Goal: Information Seeking & Learning: Check status

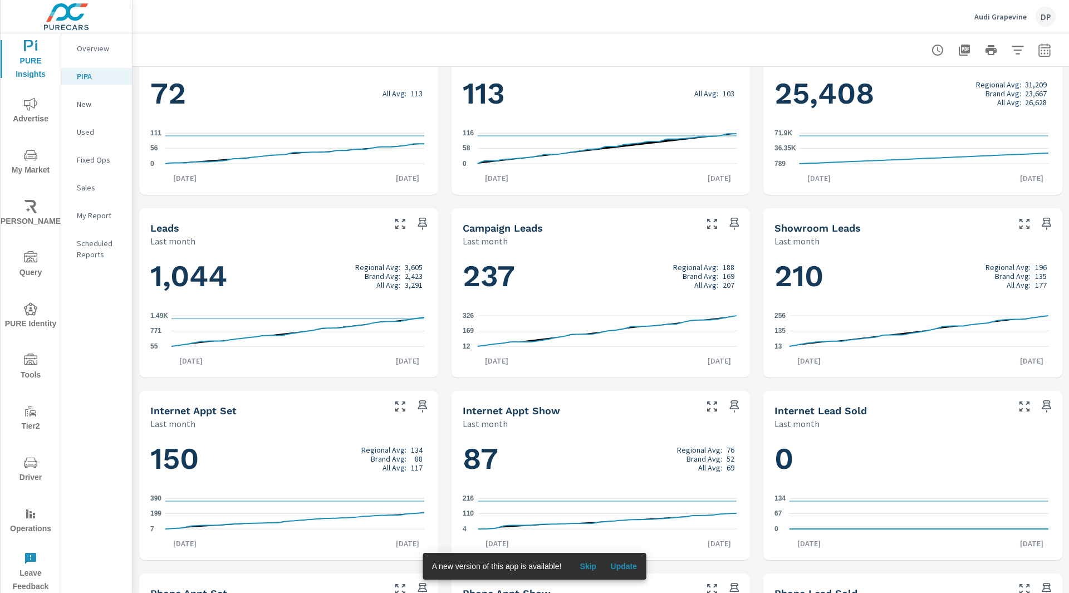
scroll to position [414, 0]
drag, startPoint x: 155, startPoint y: 276, endPoint x: 266, endPoint y: 278, distance: 111.4
click at [266, 278] on h1 "1,044 Regional Avg: 3,605 Brand Avg: 2,423 All Avg: 3,291" at bounding box center [288, 276] width 277 height 38
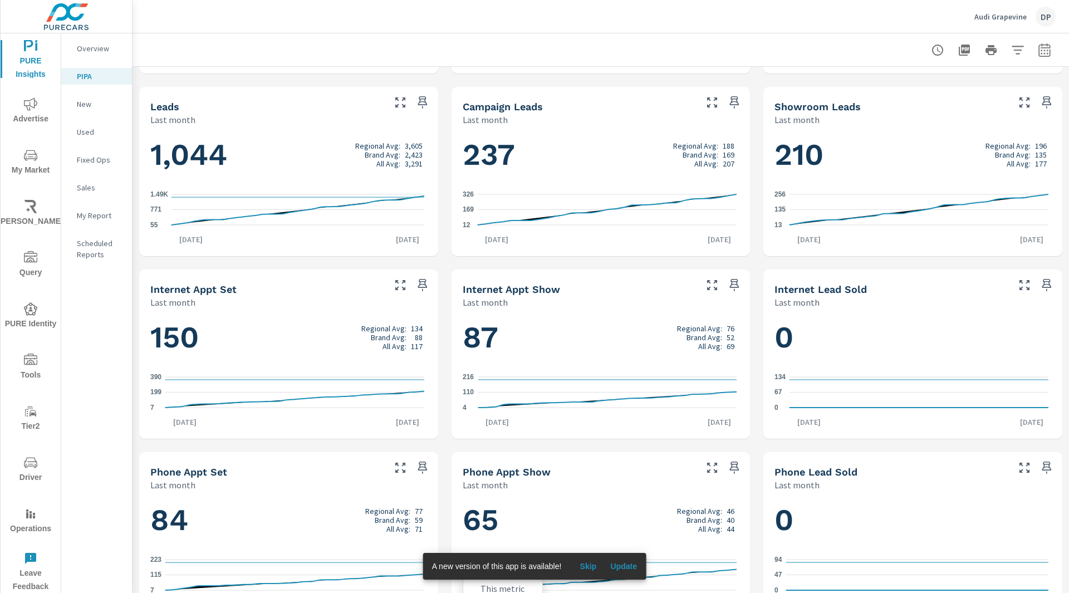
scroll to position [535, 0]
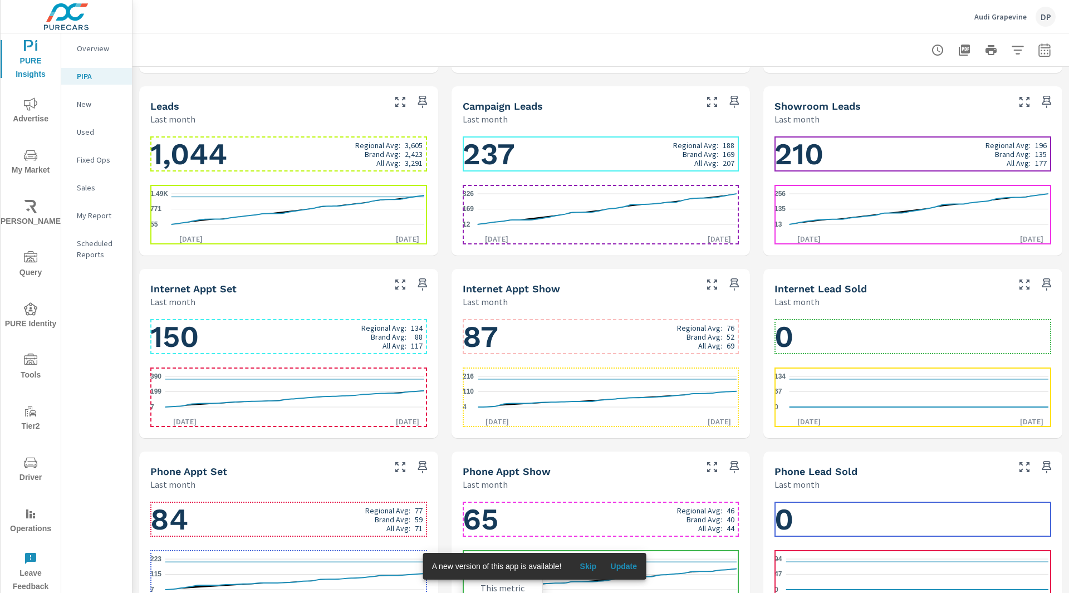
click at [202, 157] on h1 "1,044 Regional Avg: 3,605 Brand Avg: 2,423 All Avg: 3,291" at bounding box center [288, 154] width 277 height 38
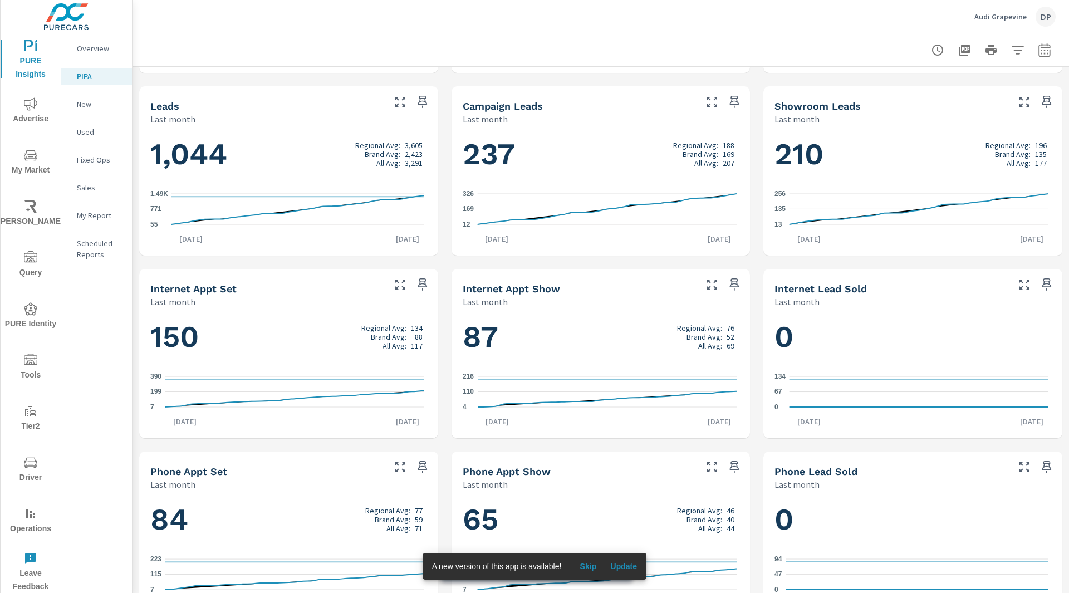
click at [616, 568] on span "Update" at bounding box center [623, 566] width 27 height 10
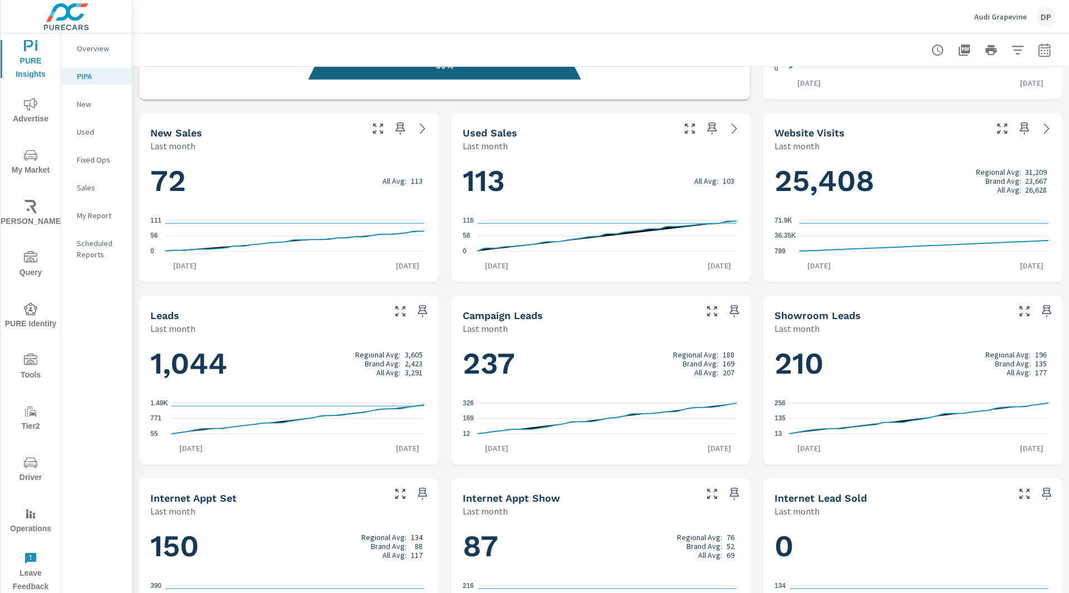
scroll to position [358, 0]
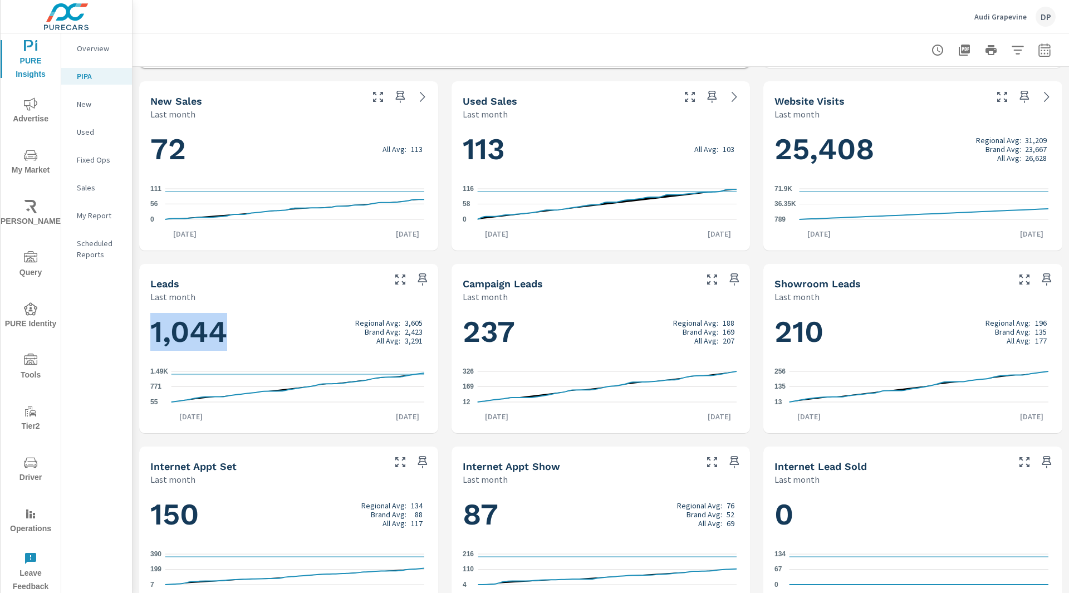
drag, startPoint x: 157, startPoint y: 331, endPoint x: 231, endPoint y: 333, distance: 74.1
click at [231, 333] on h1 "1,044 Regional Avg: 3,605 Brand Avg: 2,423 All Avg: 3,291" at bounding box center [288, 332] width 277 height 38
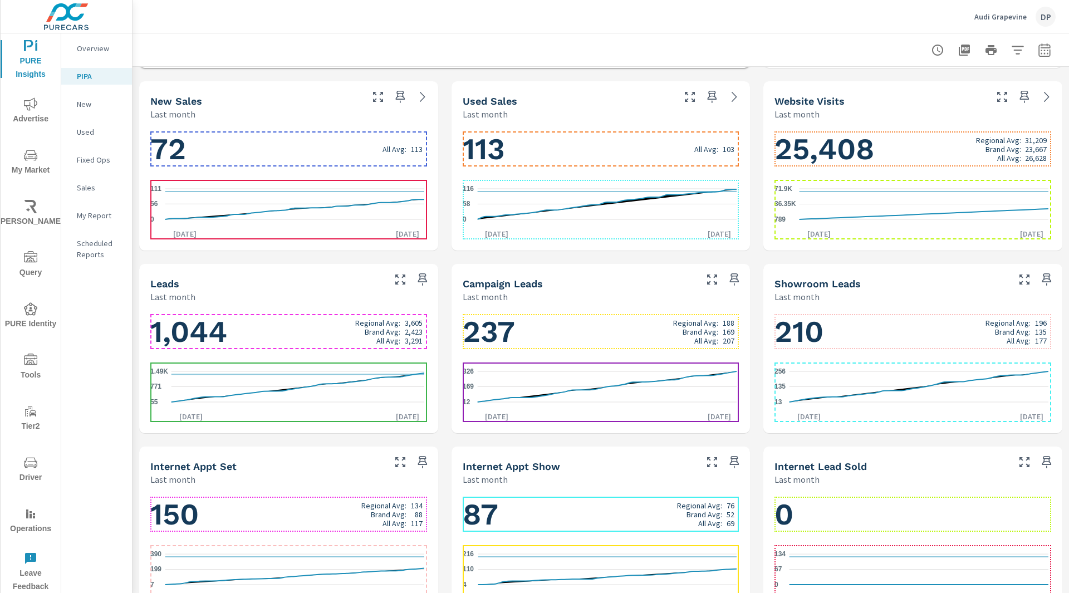
click at [224, 333] on h1 "1,044 Regional Avg: 3,605 Brand Avg: 2,423 All Avg: 3,291" at bounding box center [288, 332] width 277 height 38
click at [501, 334] on h1 "237 Regional Avg: 188 Brand Avg: 169 All Avg: 207" at bounding box center [601, 332] width 277 height 38
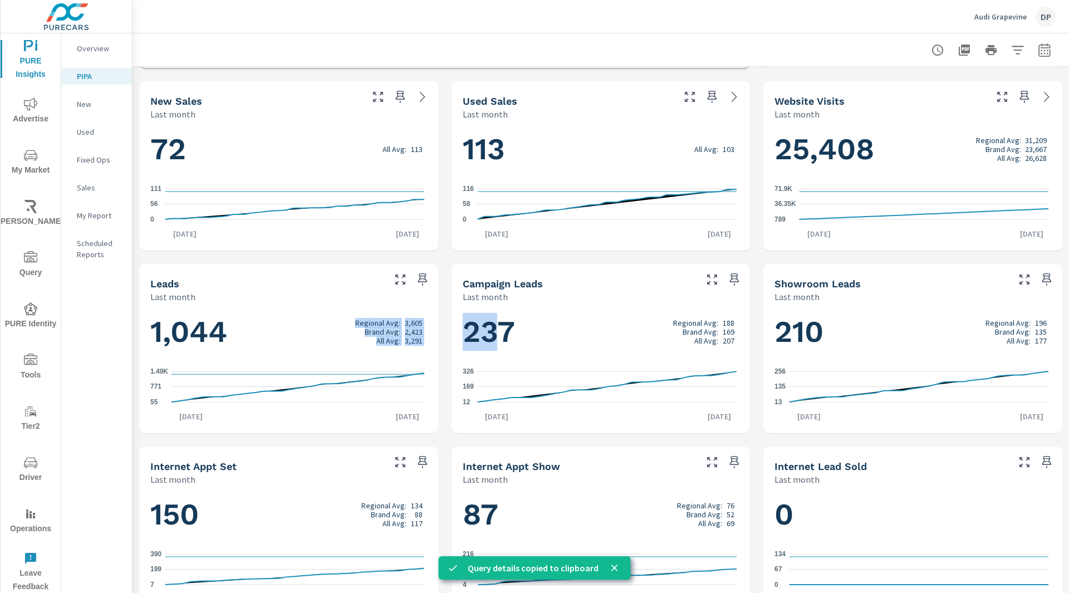
click at [584, 286] on div "Campaign Leads" at bounding box center [579, 283] width 232 height 13
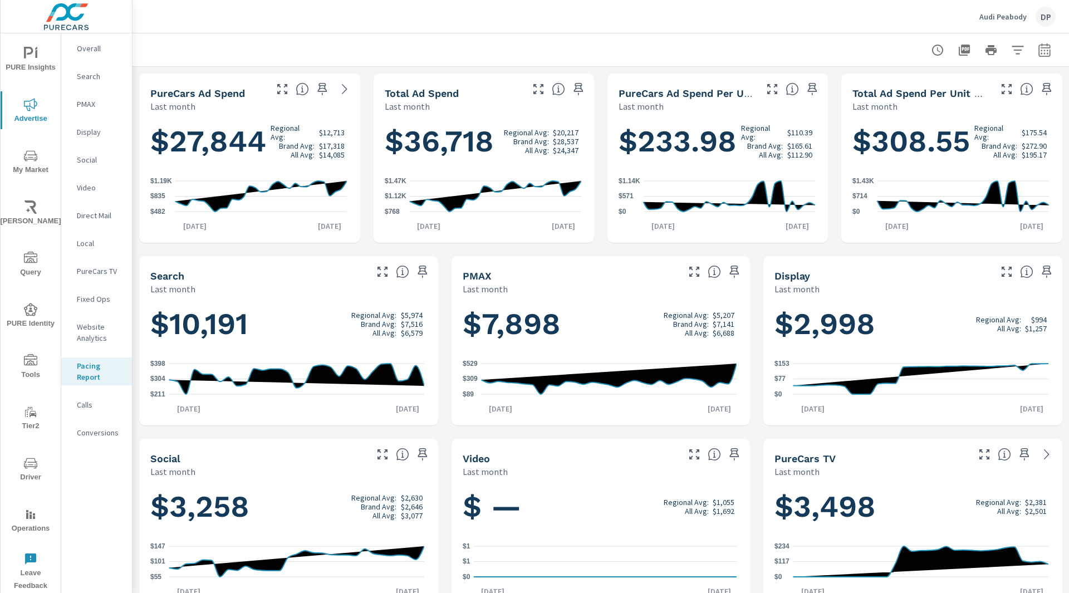
scroll to position [387, 0]
